Goal: Information Seeking & Learning: Learn about a topic

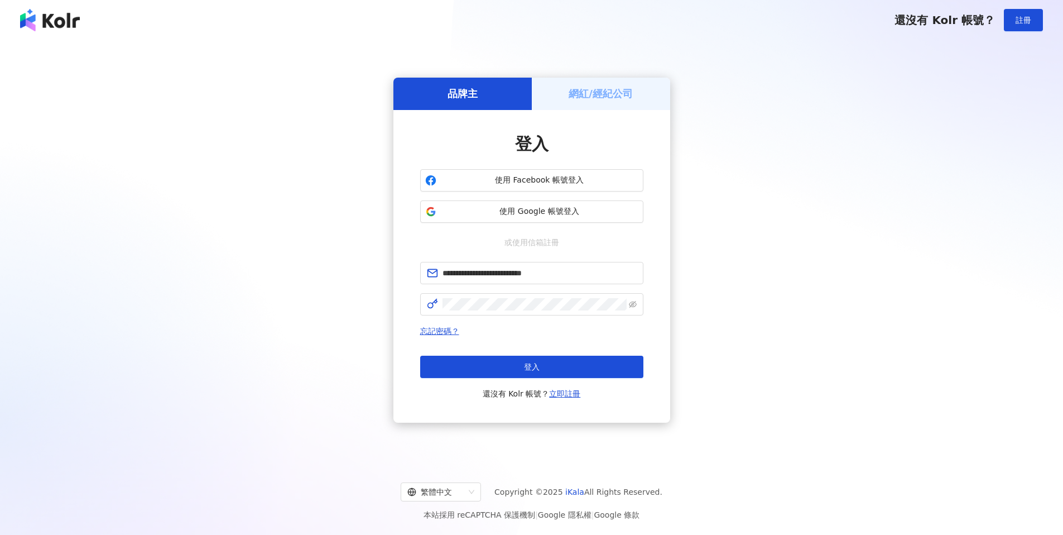
click at [521, 370] on button "登入" at bounding box center [531, 367] width 223 height 22
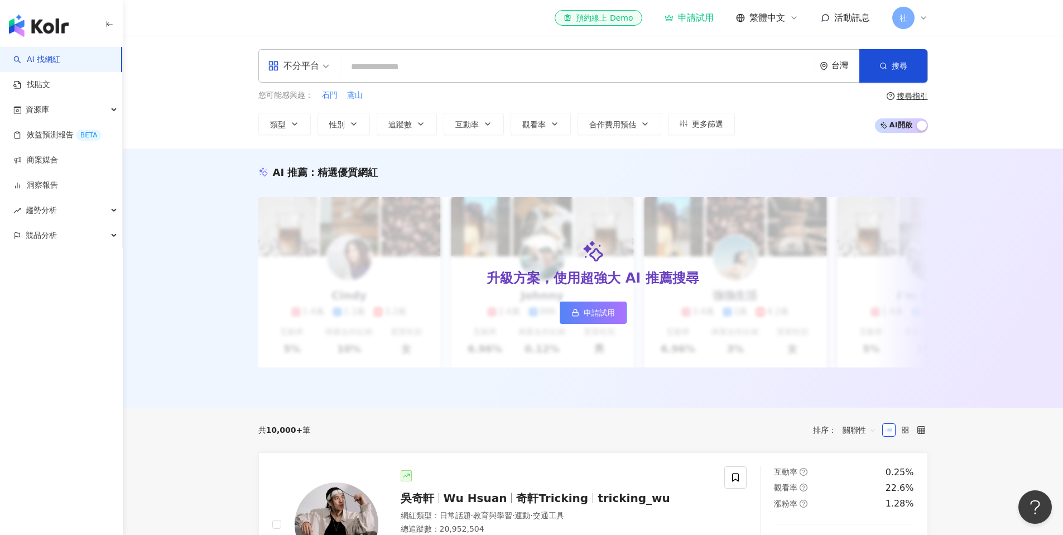
click at [362, 67] on input "search" at bounding box center [577, 66] width 465 height 21
paste input "**********"
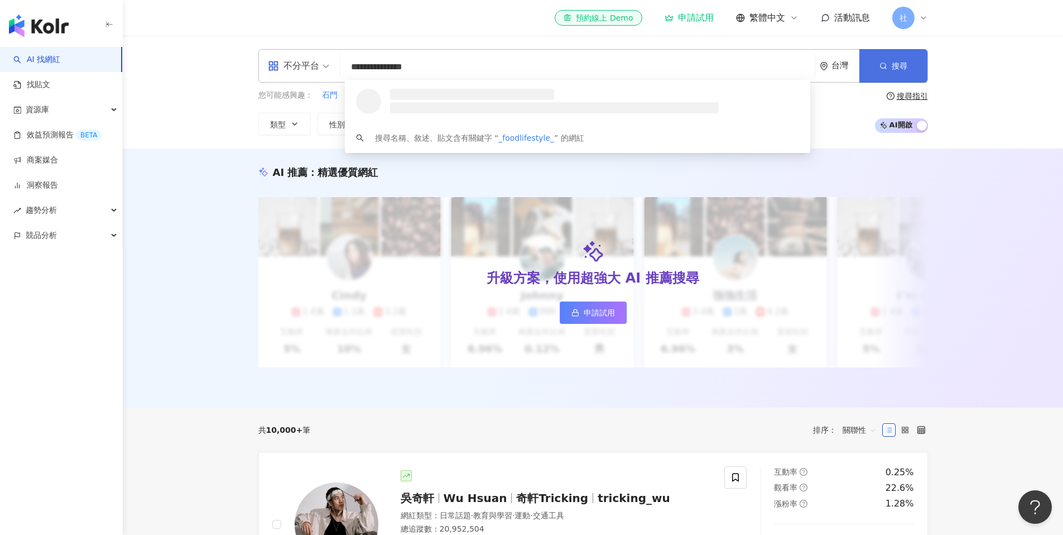
click at [881, 70] on button "搜尋" at bounding box center [893, 65] width 68 height 33
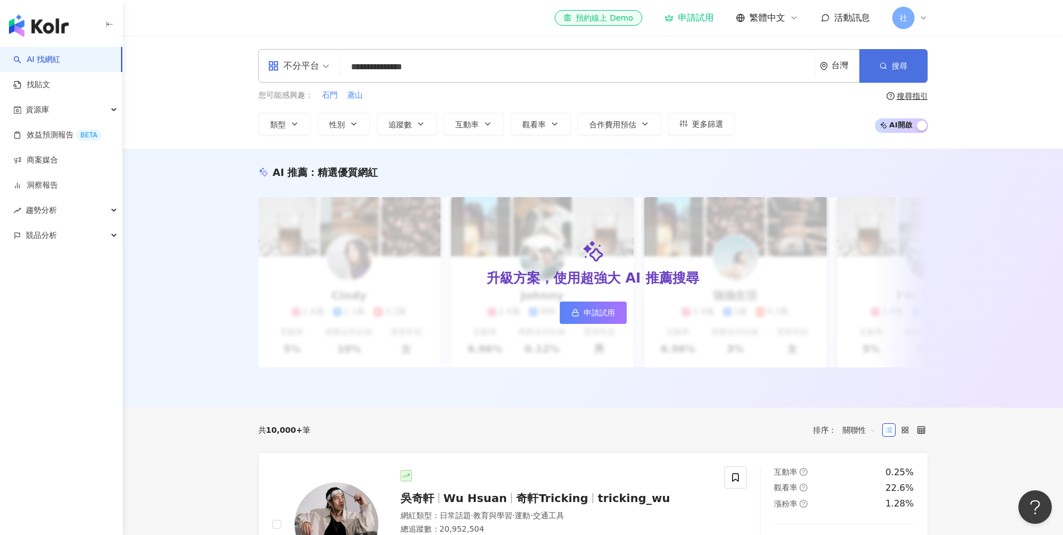
click at [892, 68] on span "搜尋" at bounding box center [900, 65] width 16 height 9
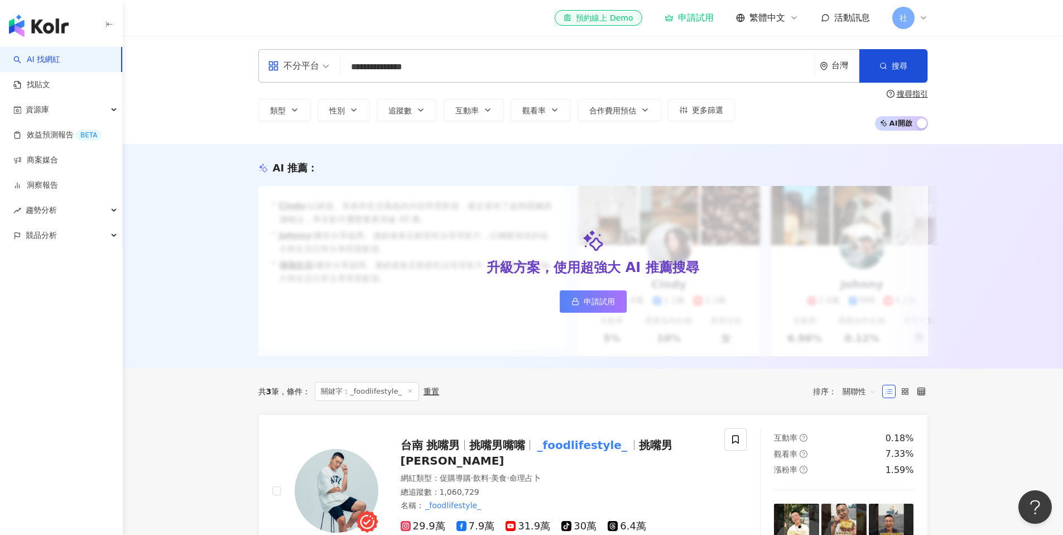
scroll to position [230, 0]
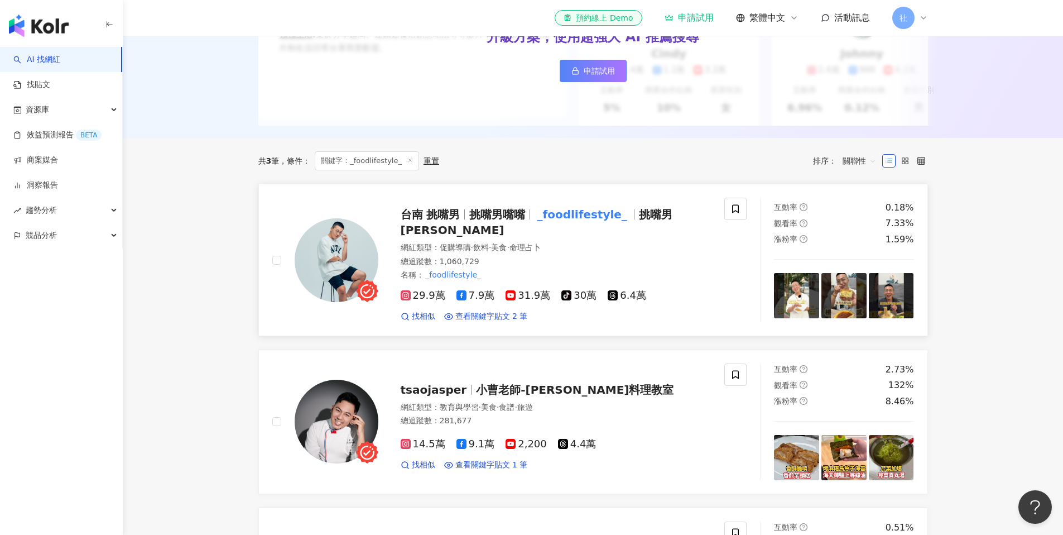
click at [432, 221] on span "台南 挑嘴男" at bounding box center [431, 214] width 60 height 13
click at [515, 221] on span "挑嘴男嘴嘴" at bounding box center [497, 214] width 56 height 13
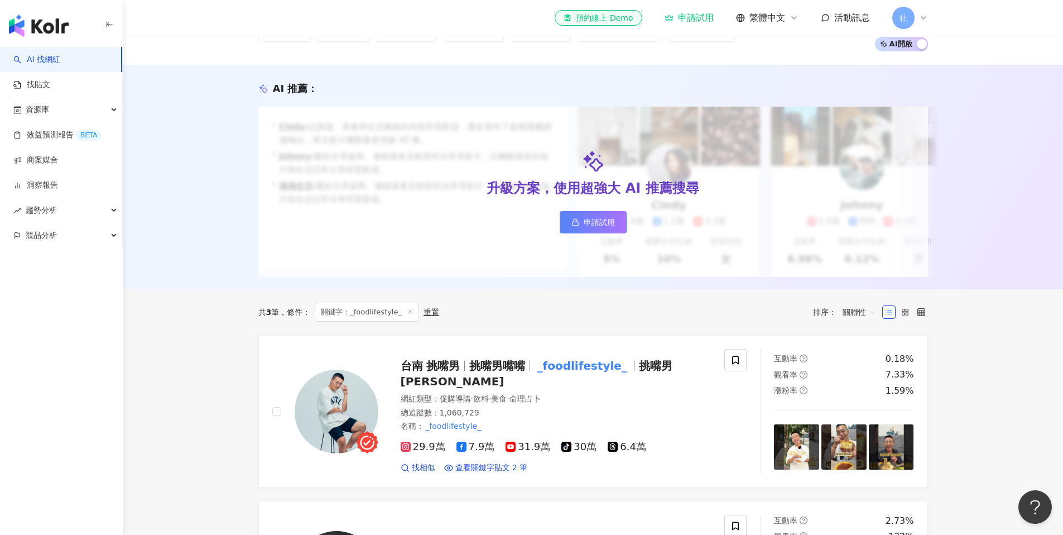
scroll to position [0, 0]
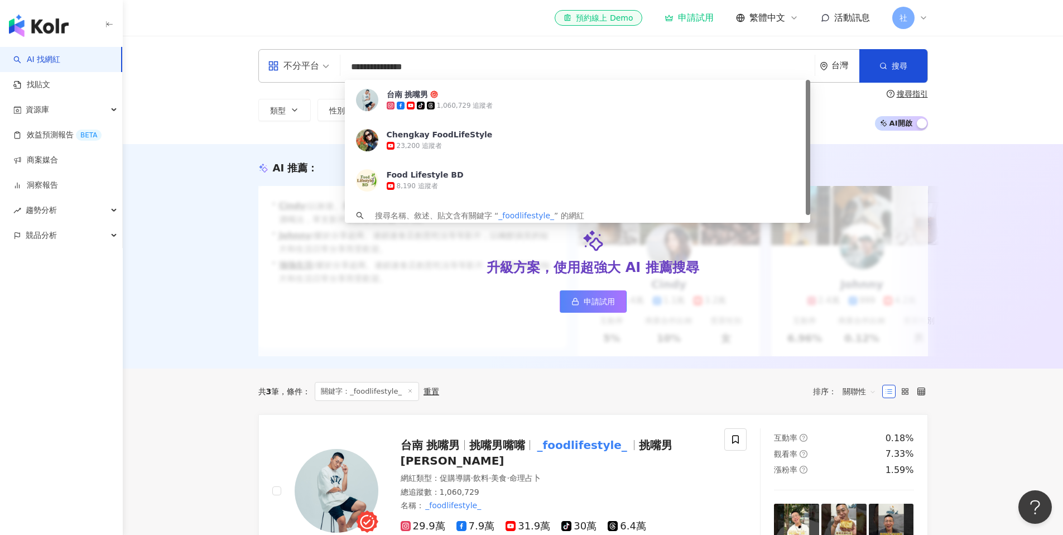
drag, startPoint x: 416, startPoint y: 69, endPoint x: 330, endPoint y: 68, distance: 85.4
click at [330, 68] on div "**********" at bounding box center [593, 65] width 670 height 33
paste input "search"
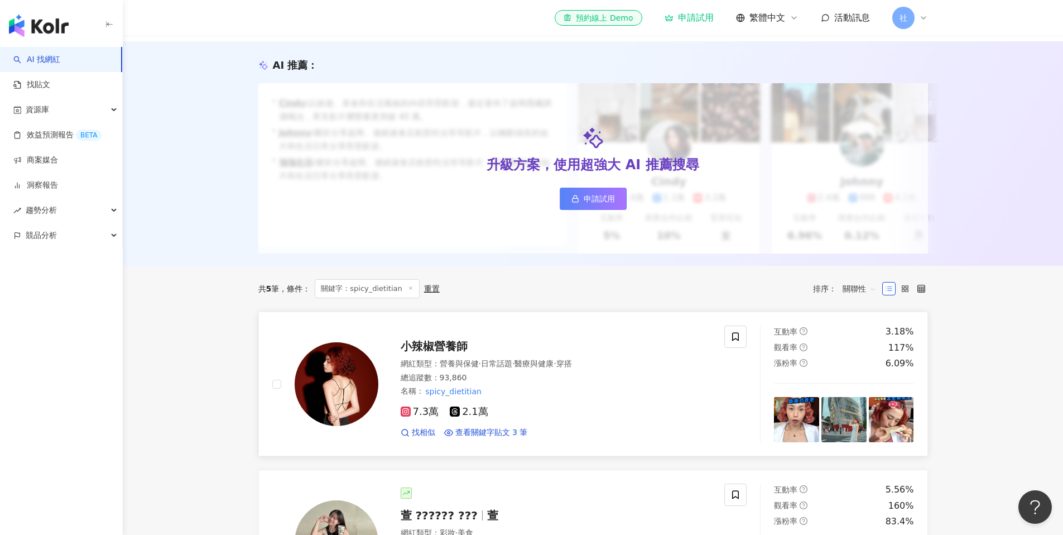
scroll to position [104, 0]
type input "**********"
click at [440, 349] on span "小辣椒營養師" at bounding box center [434, 344] width 67 height 13
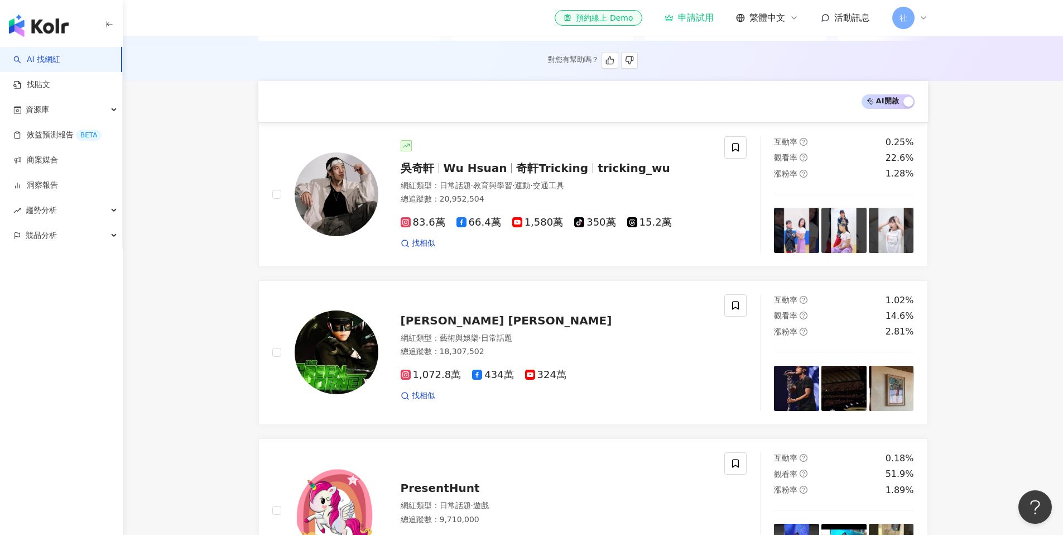
scroll to position [216, 0]
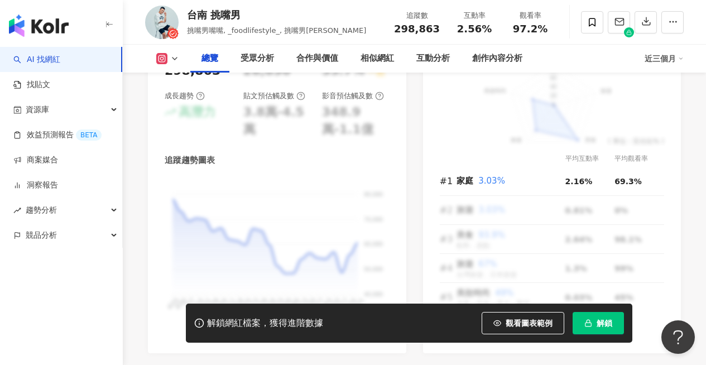
scroll to position [594, 0]
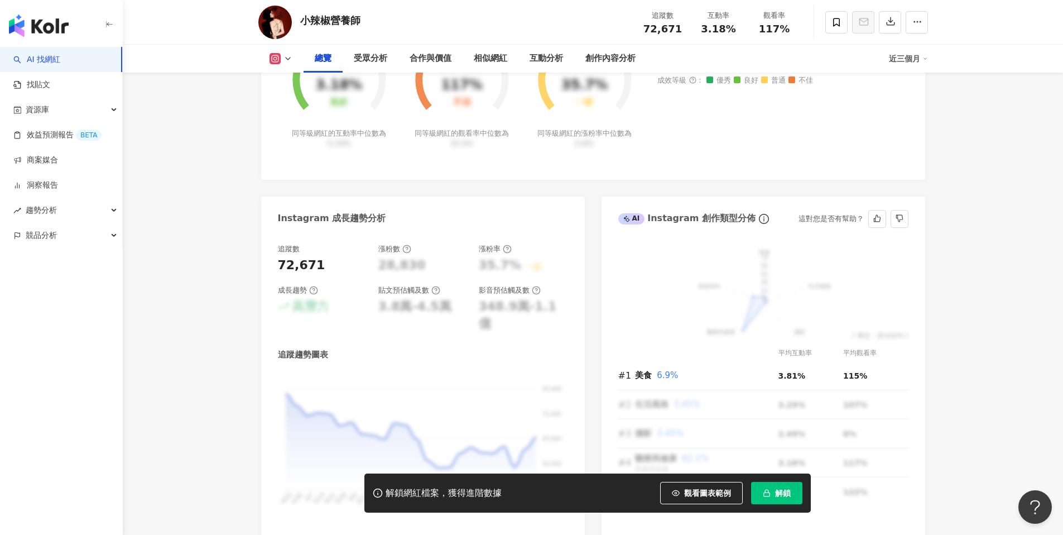
scroll to position [551, 0]
